Goal: Task Accomplishment & Management: Complete application form

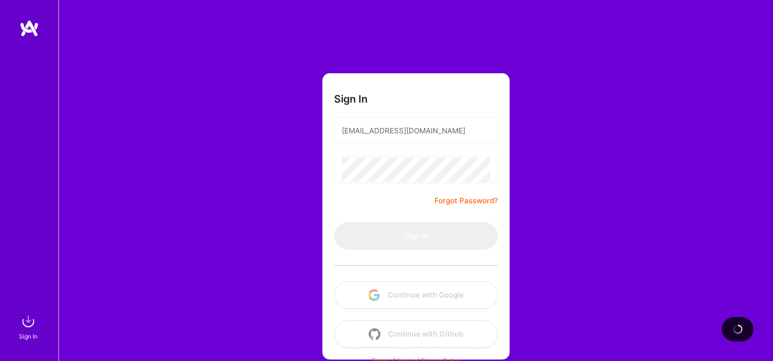
scroll to position [6, 0]
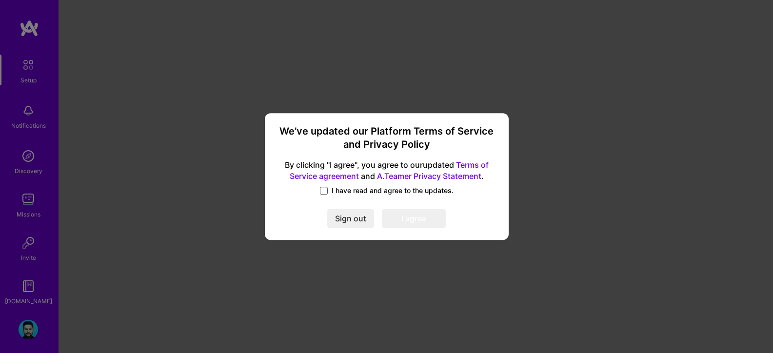
click at [325, 192] on span at bounding box center [324, 191] width 8 height 8
click at [0, 0] on input "I have read and agree to the updates." at bounding box center [0, 0] width 0 height 0
click at [401, 218] on button "I agree" at bounding box center [414, 219] width 64 height 20
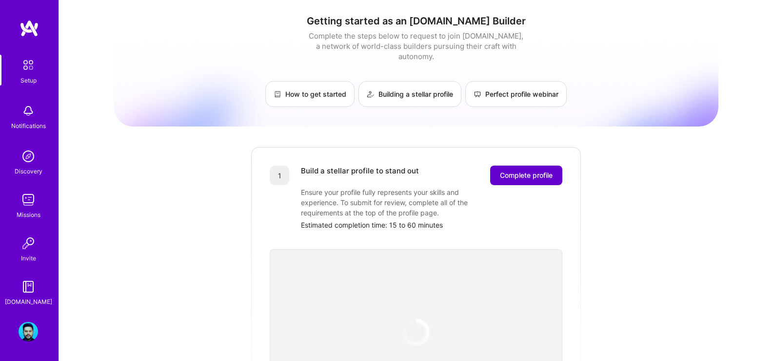
click at [528, 170] on span "Complete profile" at bounding box center [526, 175] width 53 height 10
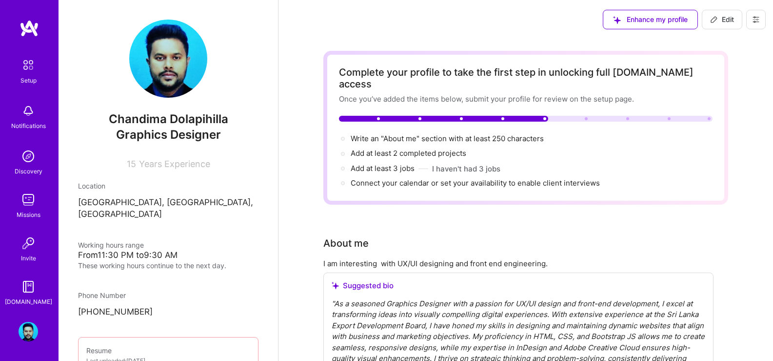
click at [157, 136] on span "Graphics Designer" at bounding box center [168, 134] width 105 height 14
click at [722, 18] on span "Edit" at bounding box center [723, 20] width 24 height 10
select select "LK"
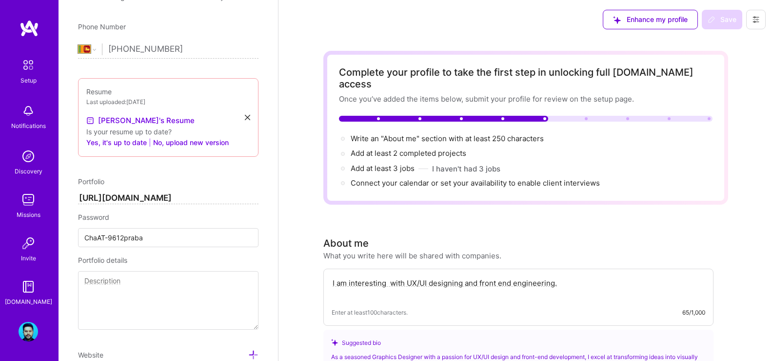
scroll to position [129, 0]
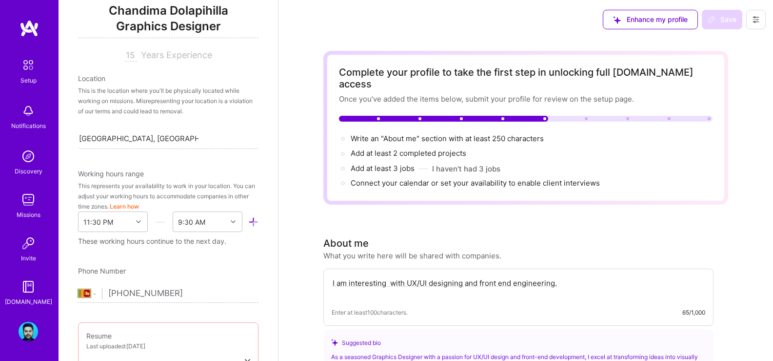
click at [202, 24] on span "Graphics Designer" at bounding box center [168, 28] width 181 height 20
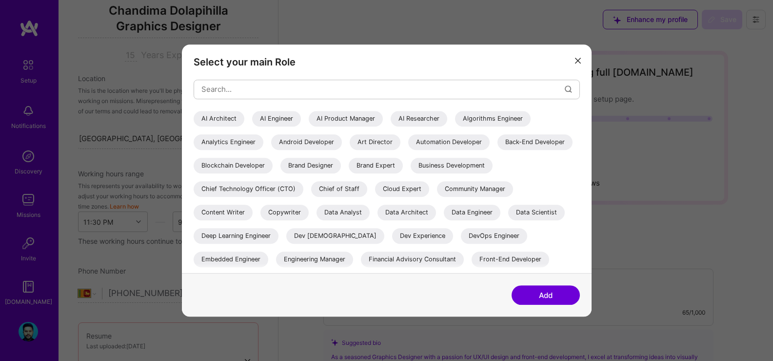
click at [584, 62] on button "modal" at bounding box center [578, 60] width 12 height 16
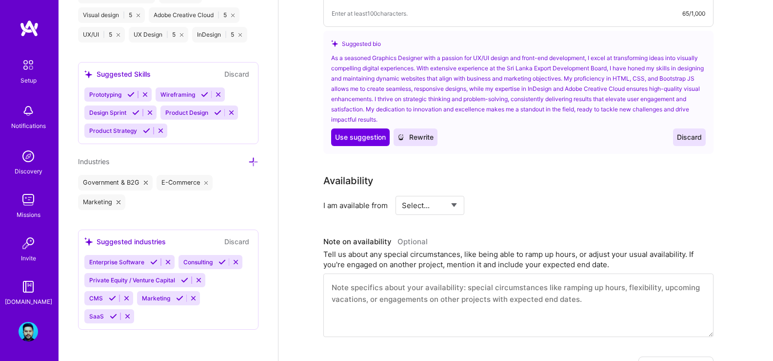
scroll to position [0, 0]
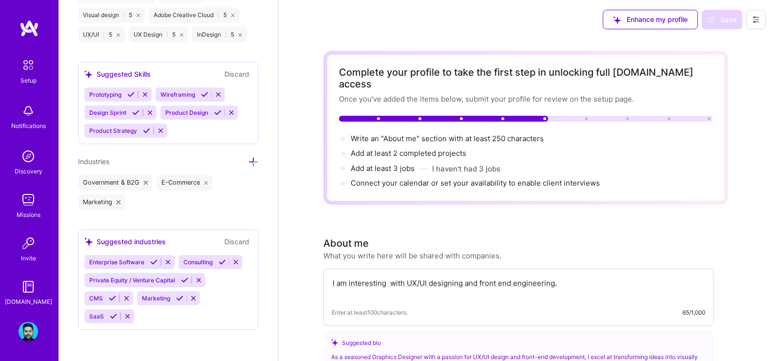
click at [26, 163] on img at bounding box center [29, 156] width 20 height 20
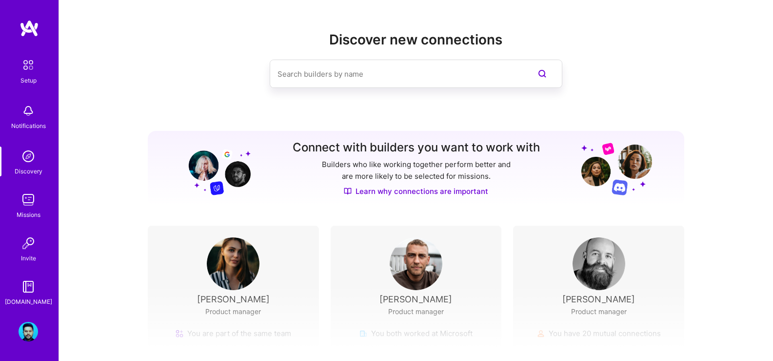
click at [29, 29] on img at bounding box center [30, 29] width 20 height 18
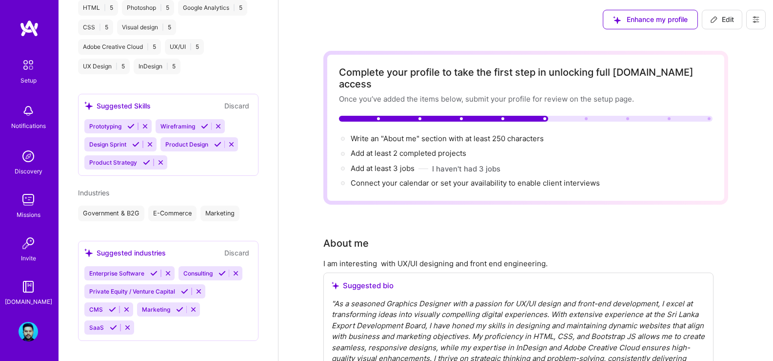
click at [633, 18] on span "Enhance my profile" at bounding box center [650, 20] width 75 height 10
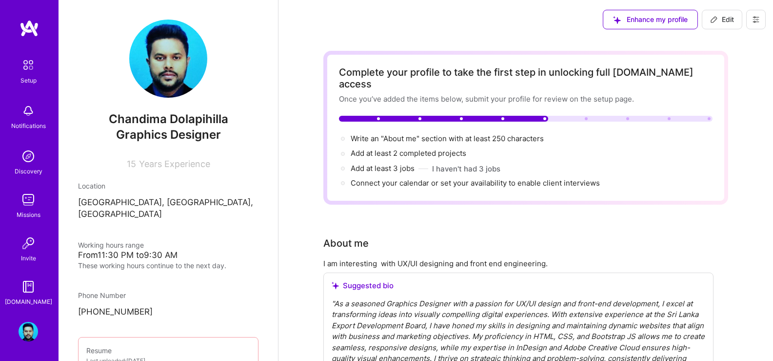
click at [32, 61] on img at bounding box center [28, 65] width 20 height 20
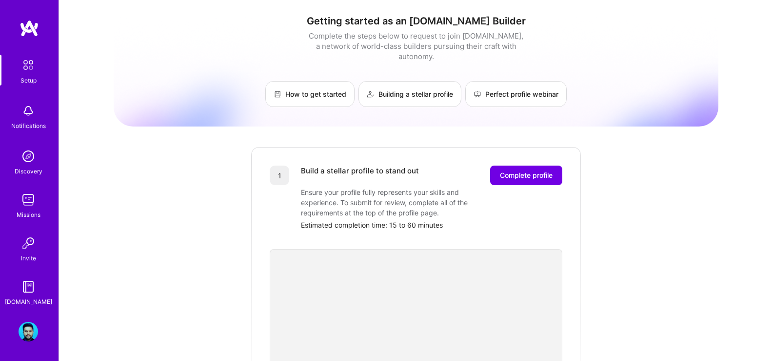
click at [24, 32] on img at bounding box center [30, 29] width 20 height 18
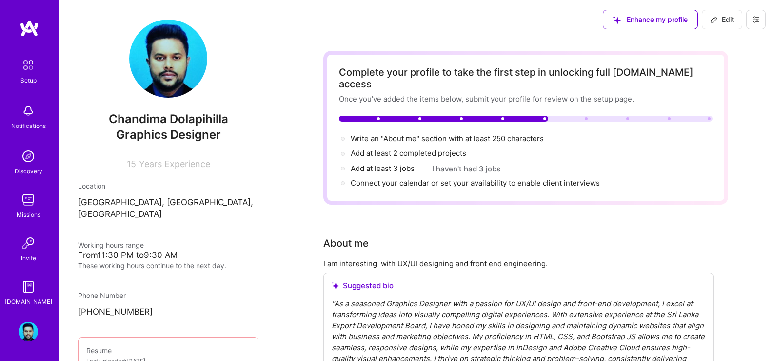
click at [27, 29] on img at bounding box center [30, 29] width 20 height 18
click at [23, 295] on img at bounding box center [29, 287] width 20 height 20
